Goal: Communication & Community: Ask a question

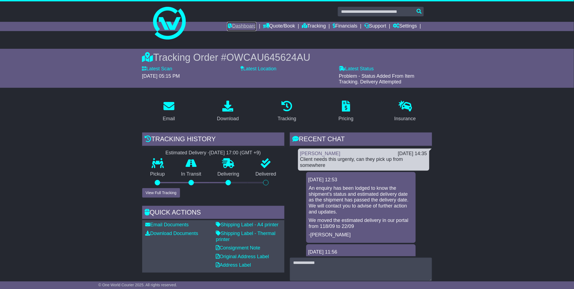
click at [237, 25] on link "Dashboard" at bounding box center [241, 26] width 29 height 9
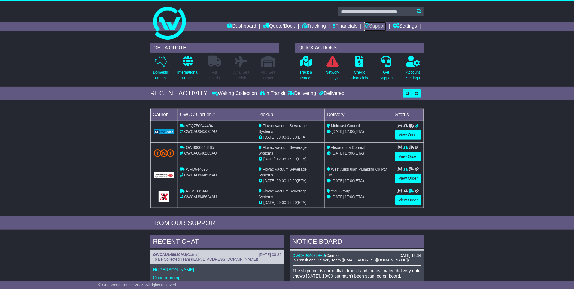
click at [369, 25] on link "Support" at bounding box center [375, 26] width 22 height 9
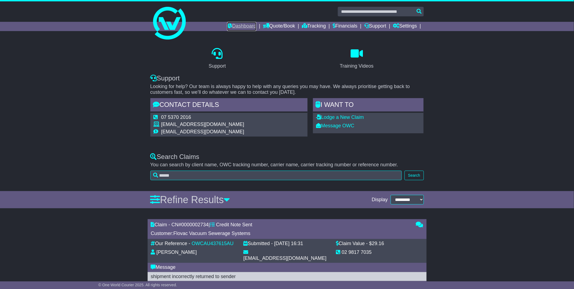
click at [247, 26] on link "Dashboard" at bounding box center [241, 26] width 29 height 9
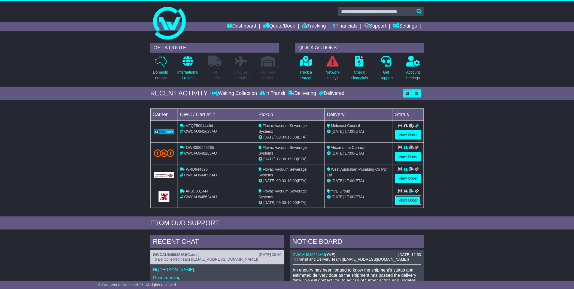
click at [401, 199] on link "View Order" at bounding box center [408, 200] width 26 height 10
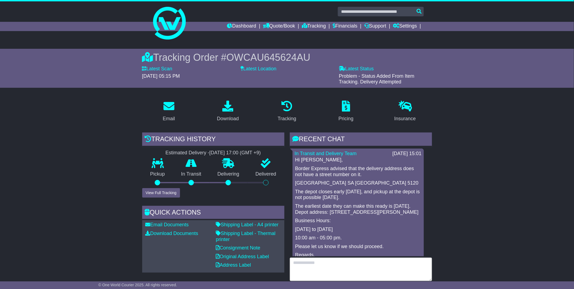
click at [322, 270] on textarea at bounding box center [361, 268] width 142 height 23
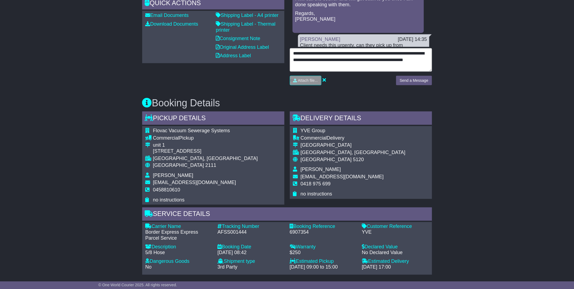
scroll to position [207, 0]
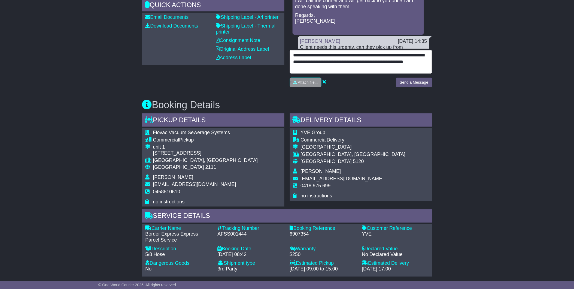
type textarea "**********"
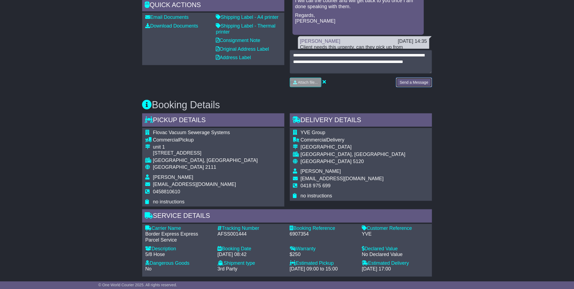
click at [410, 81] on button "Send a Message" at bounding box center [414, 83] width 36 height 10
